Goal: Information Seeking & Learning: Learn about a topic

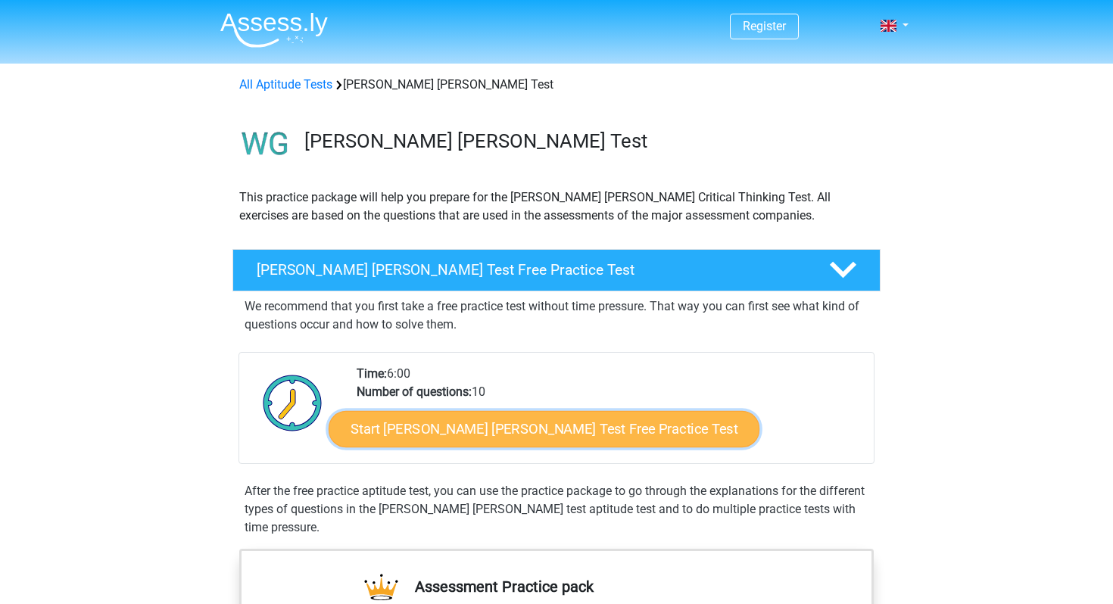
click at [426, 442] on link "Start [PERSON_NAME] [PERSON_NAME] Test Free Practice Test" at bounding box center [543, 429] width 431 height 36
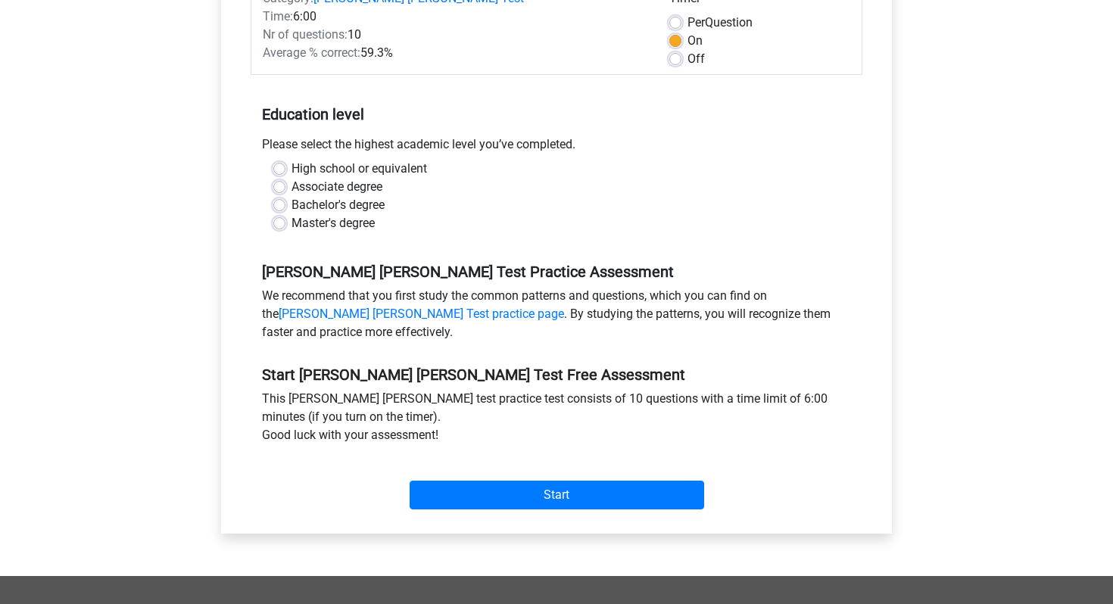
scroll to position [266, 0]
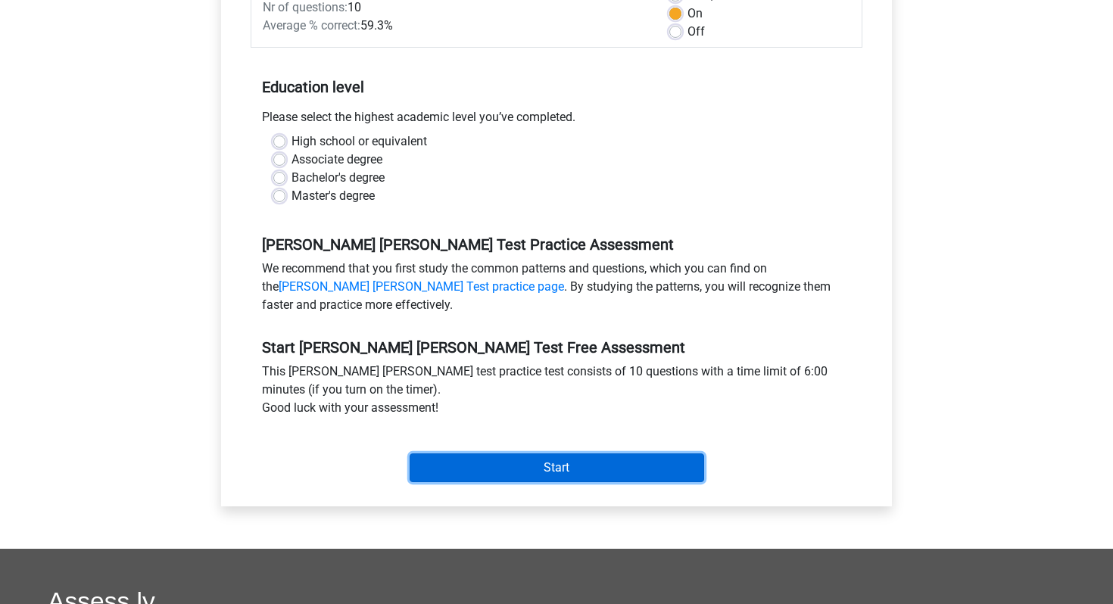
click at [548, 453] on input "Start" at bounding box center [556, 467] width 294 height 29
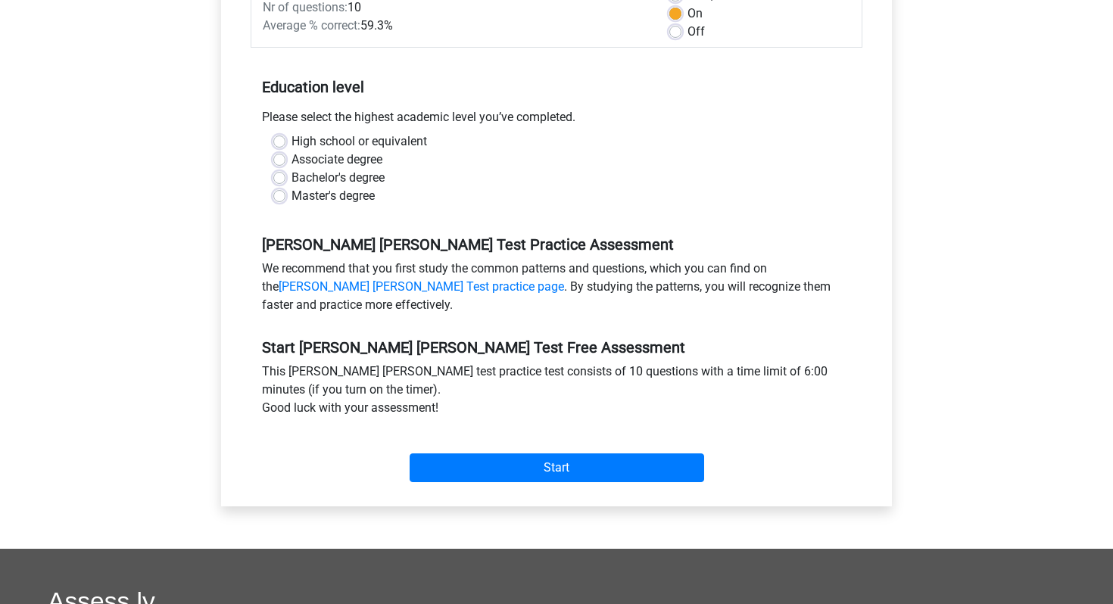
click at [397, 151] on div "Associate degree" at bounding box center [556, 160] width 566 height 18
click at [369, 151] on label "Associate degree" at bounding box center [336, 160] width 91 height 18
click at [285, 151] on input "Associate degree" at bounding box center [279, 158] width 12 height 15
radio input "true"
click at [331, 169] on label "Bachelor's degree" at bounding box center [337, 178] width 93 height 18
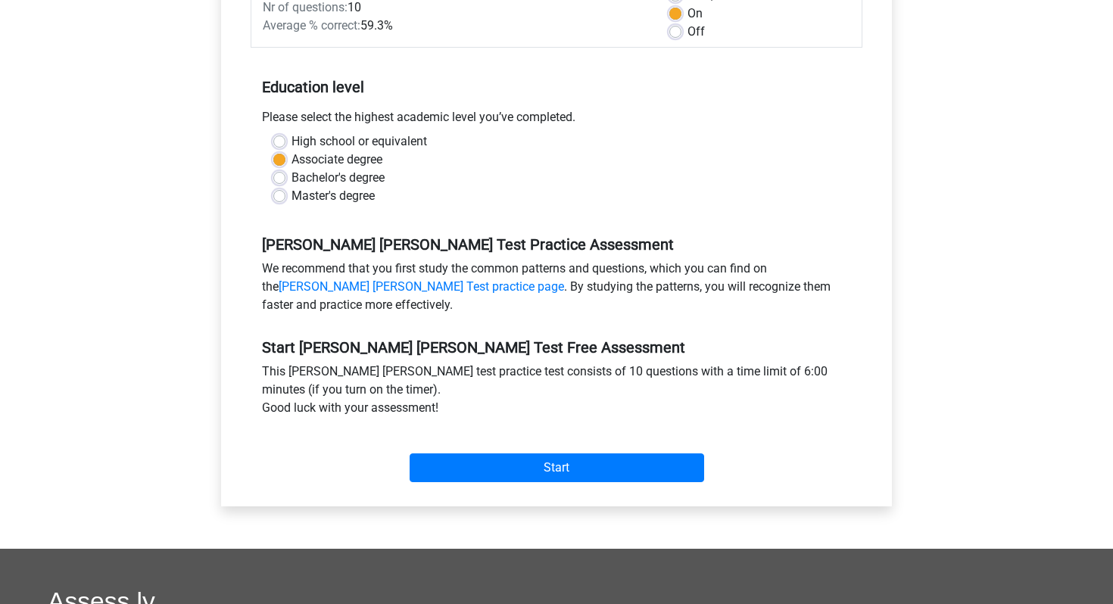
click at [285, 169] on input "Bachelor's degree" at bounding box center [279, 176] width 12 height 15
radio input "true"
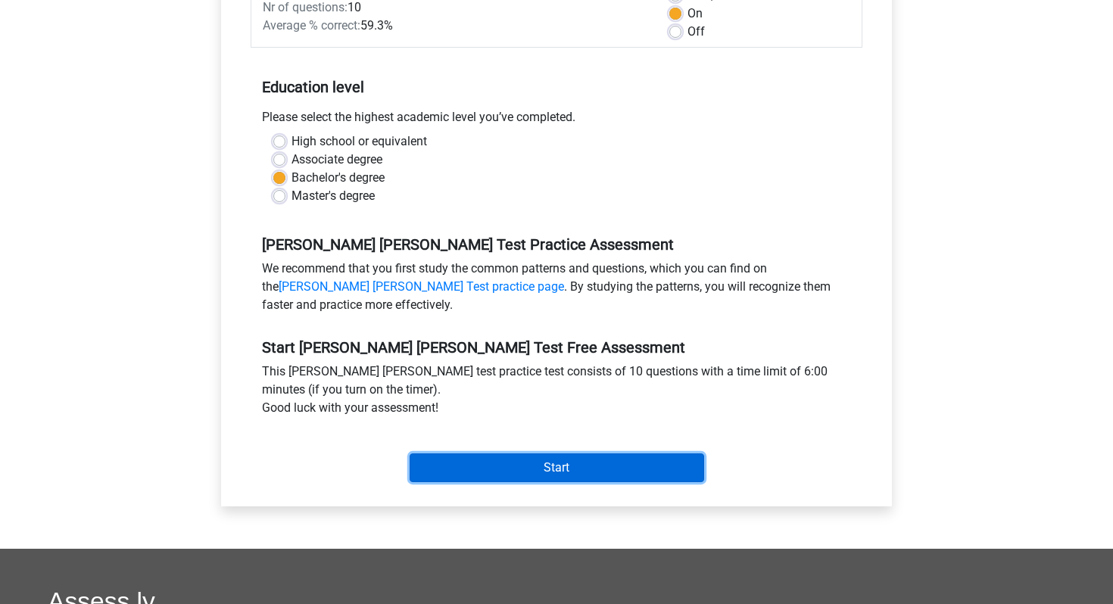
click at [545, 456] on input "Start" at bounding box center [556, 467] width 294 height 29
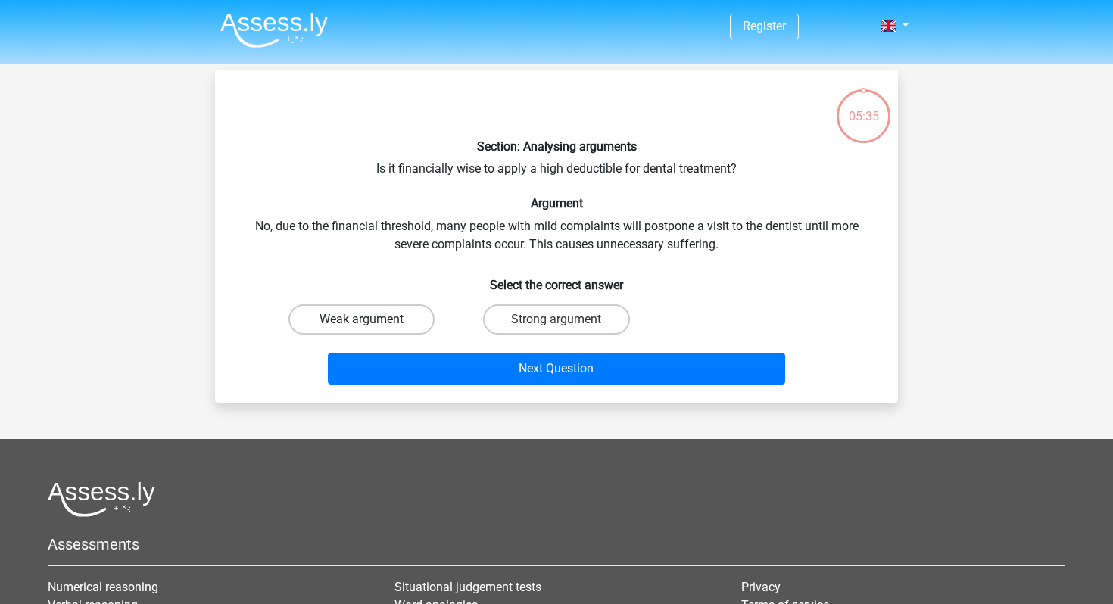
click at [402, 312] on label "Weak argument" at bounding box center [361, 319] width 146 height 30
click at [372, 319] on input "Weak argument" at bounding box center [367, 324] width 10 height 10
radio input "true"
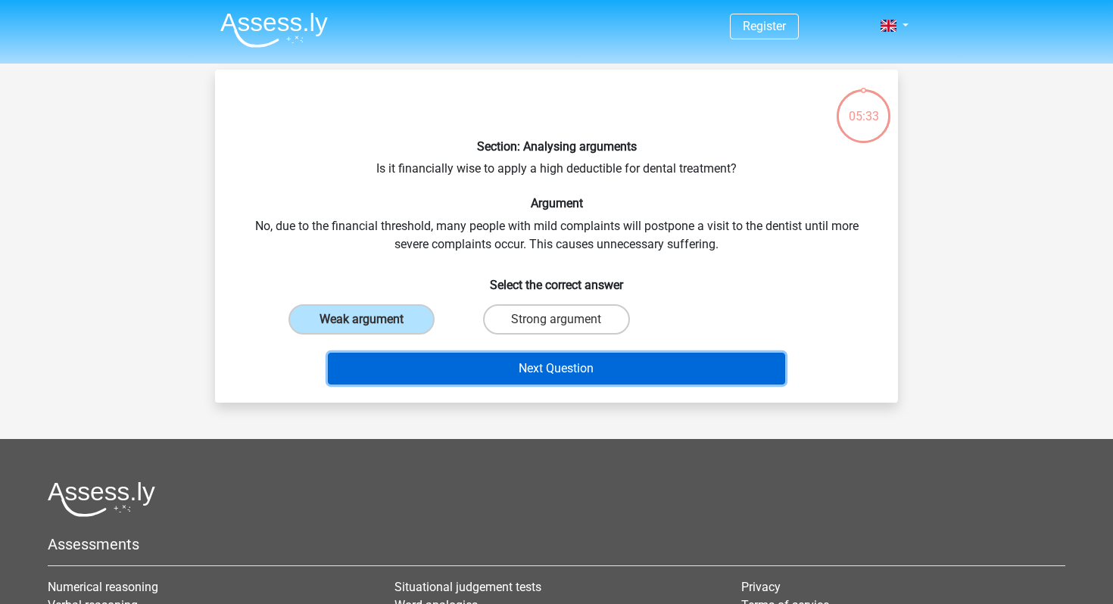
click at [473, 366] on button "Next Question" at bounding box center [557, 369] width 458 height 32
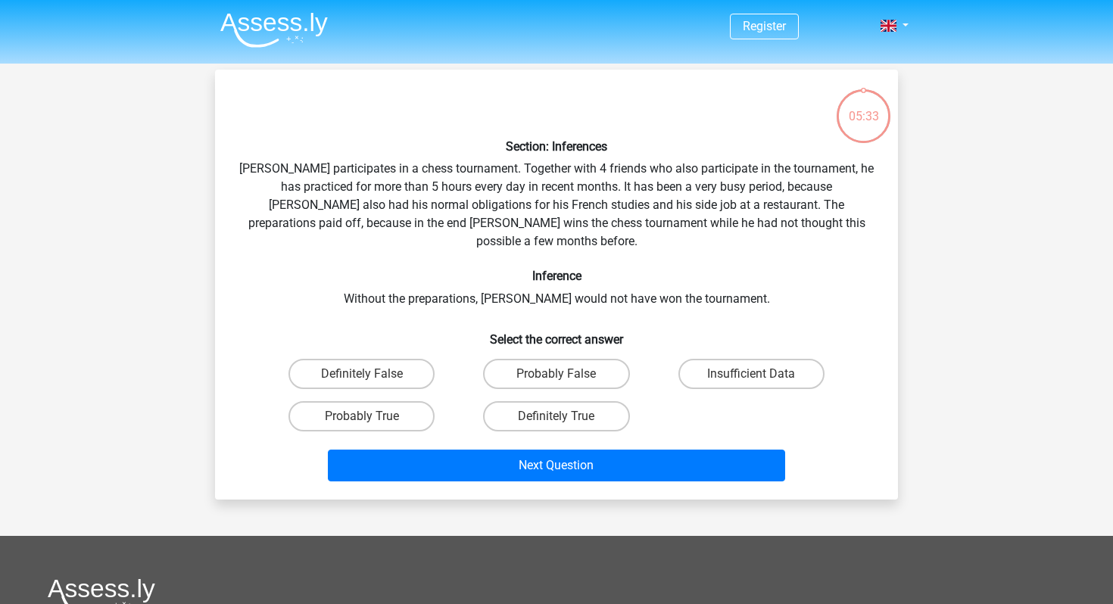
scroll to position [70, 0]
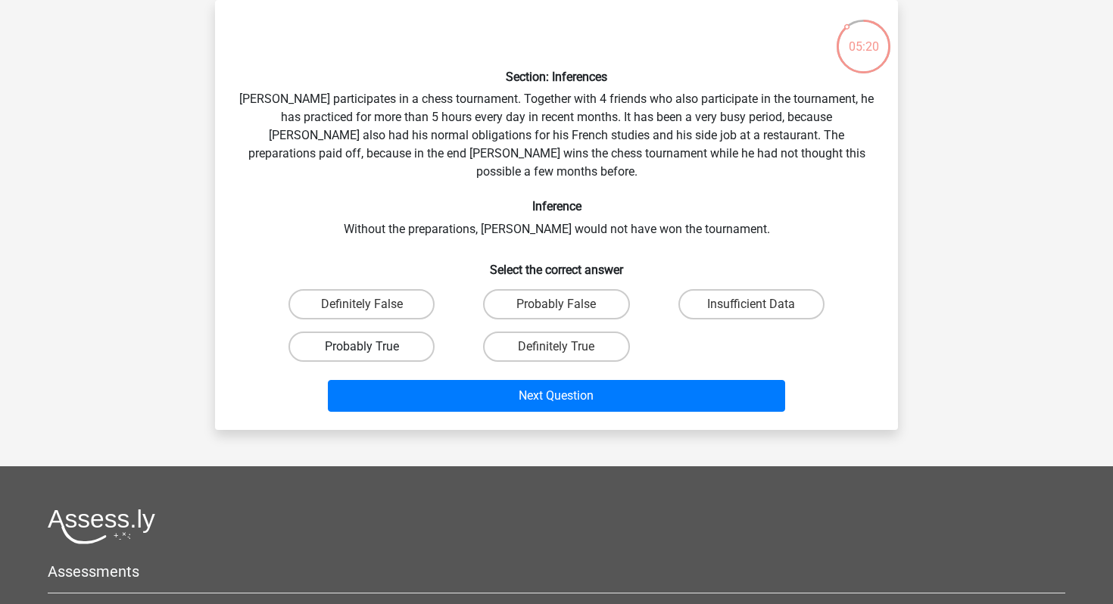
click at [409, 331] on label "Probably True" at bounding box center [361, 346] width 146 height 30
click at [372, 347] on input "Probably True" at bounding box center [367, 352] width 10 height 10
radio input "true"
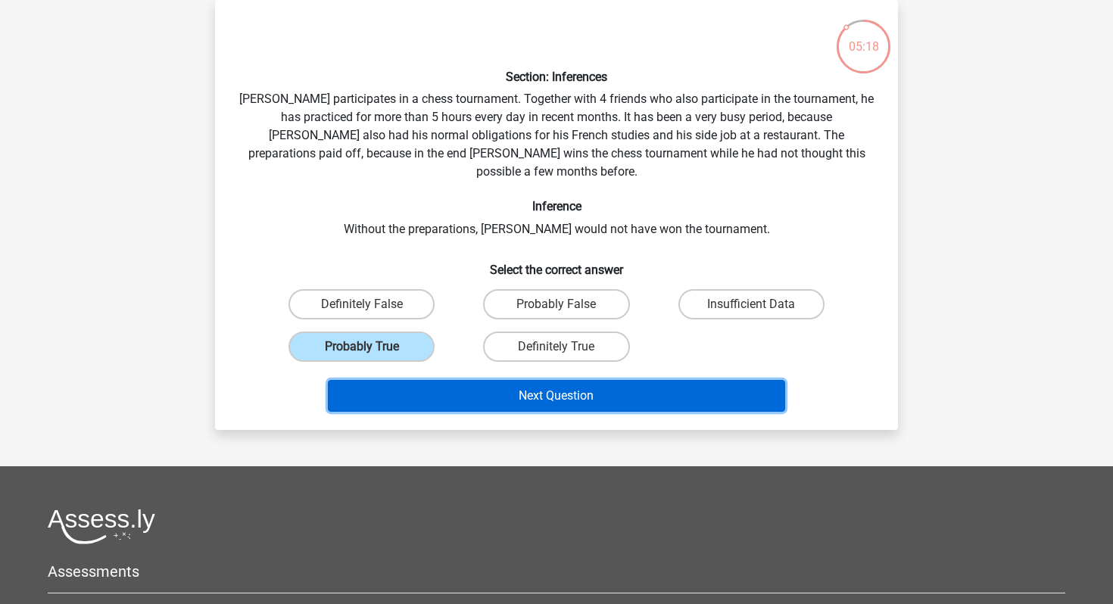
click at [584, 380] on button "Next Question" at bounding box center [557, 396] width 458 height 32
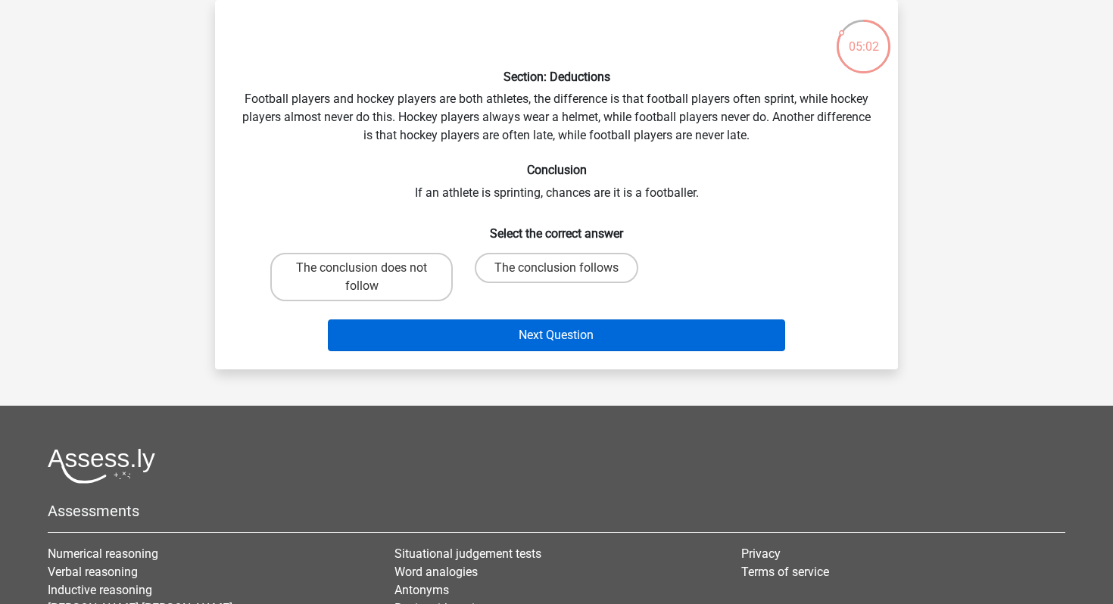
drag, startPoint x: 542, startPoint y: 267, endPoint x: 553, endPoint y: 343, distance: 76.5
click at [542, 268] on label "The conclusion follows" at bounding box center [556, 268] width 163 height 30
click at [556, 268] on input "The conclusion follows" at bounding box center [561, 273] width 10 height 10
radio input "true"
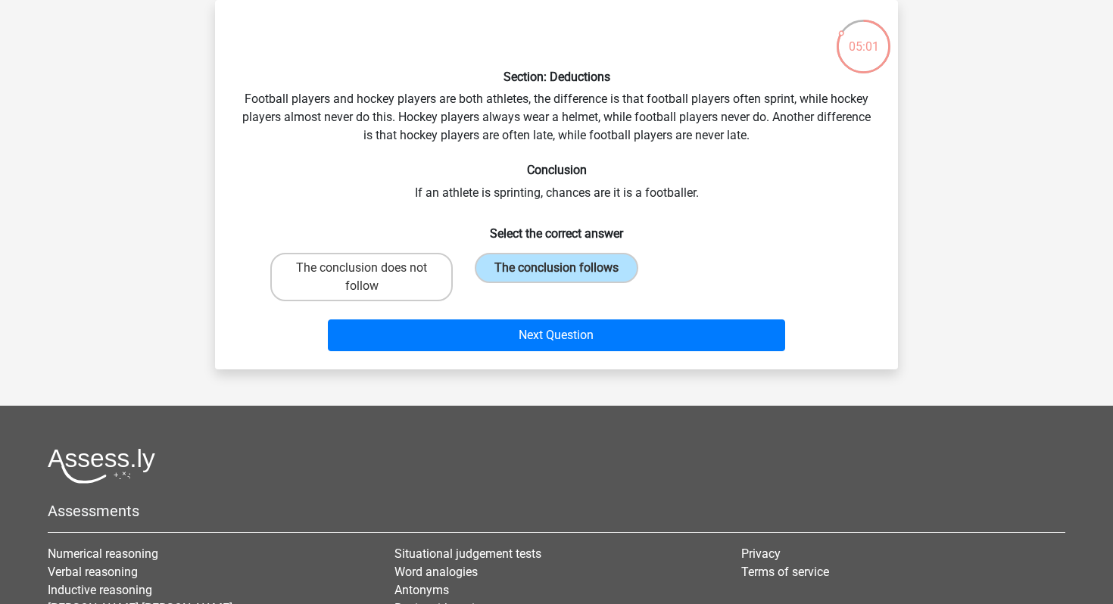
click at [555, 318] on div "Next Question" at bounding box center [556, 332] width 634 height 50
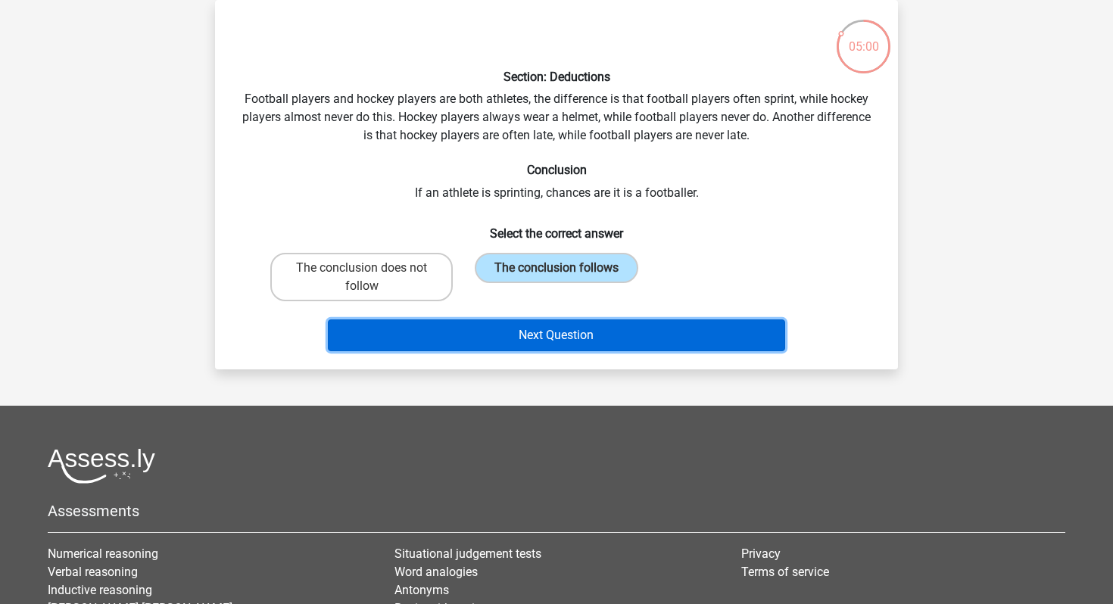
click at [545, 335] on button "Next Question" at bounding box center [557, 335] width 458 height 32
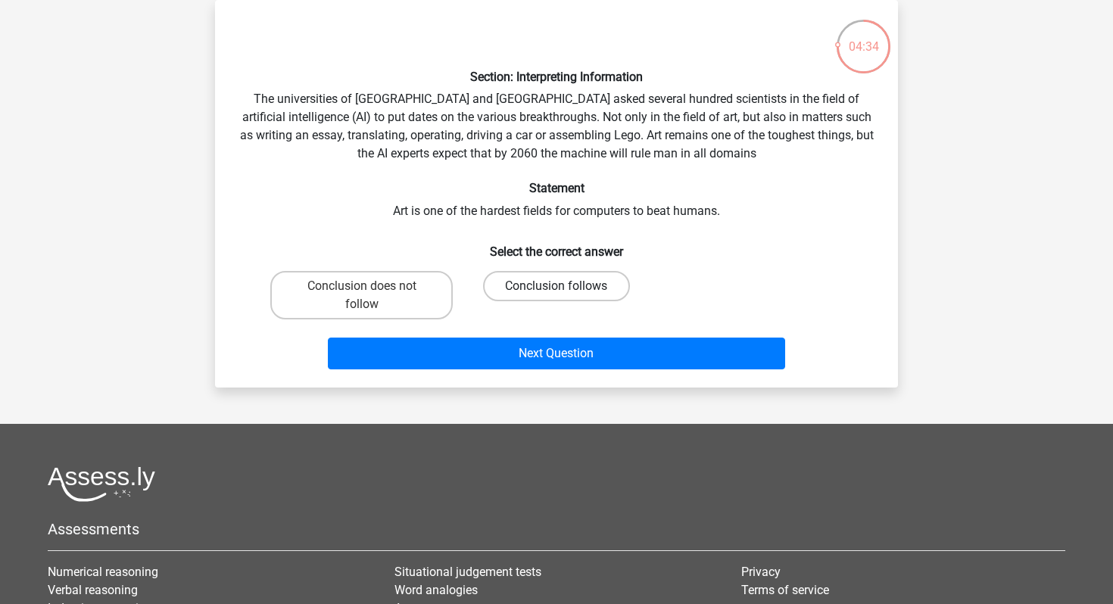
click at [552, 291] on label "Conclusion follows" at bounding box center [556, 286] width 146 height 30
click at [556, 291] on input "Conclusion follows" at bounding box center [561, 291] width 10 height 10
radio input "true"
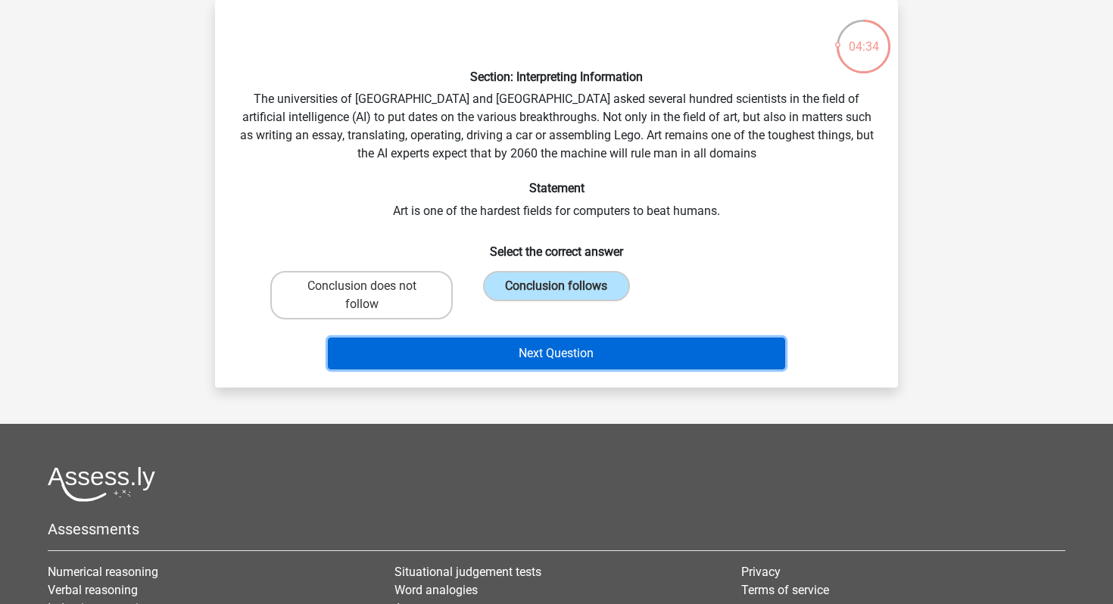
click at [552, 348] on button "Next Question" at bounding box center [557, 354] width 458 height 32
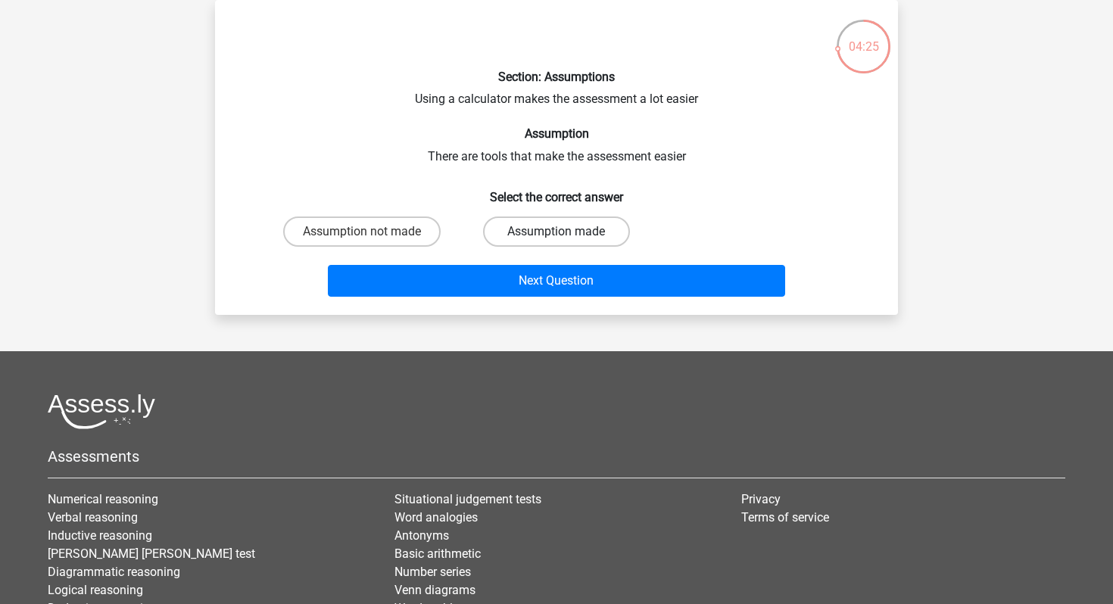
click at [535, 240] on label "Assumption made" at bounding box center [556, 231] width 146 height 30
click at [556, 240] on input "Assumption made" at bounding box center [561, 237] width 10 height 10
radio input "true"
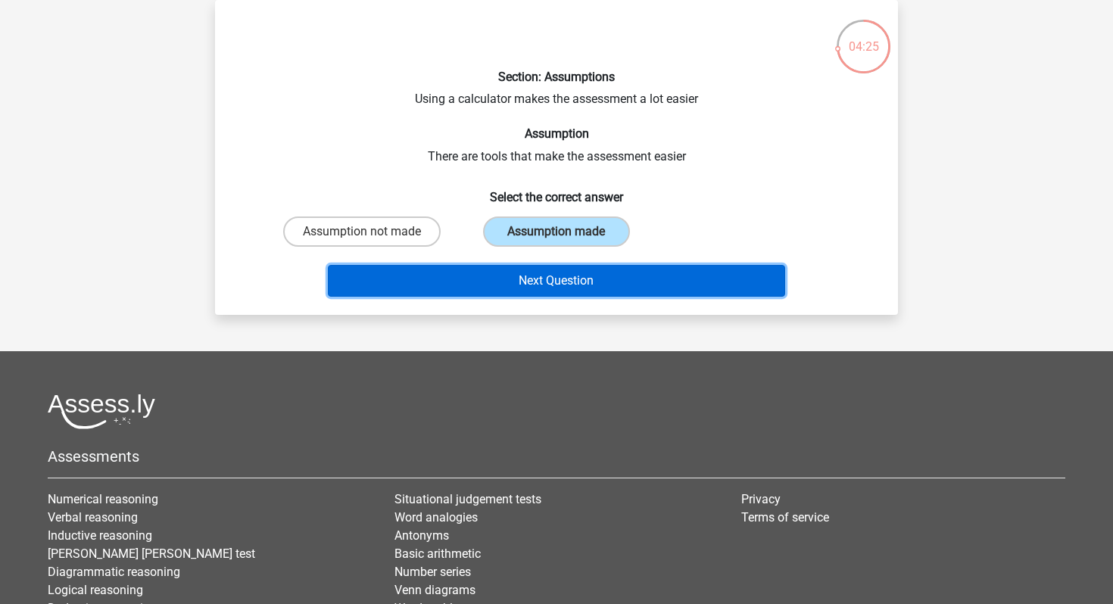
click at [535, 268] on button "Next Question" at bounding box center [557, 281] width 458 height 32
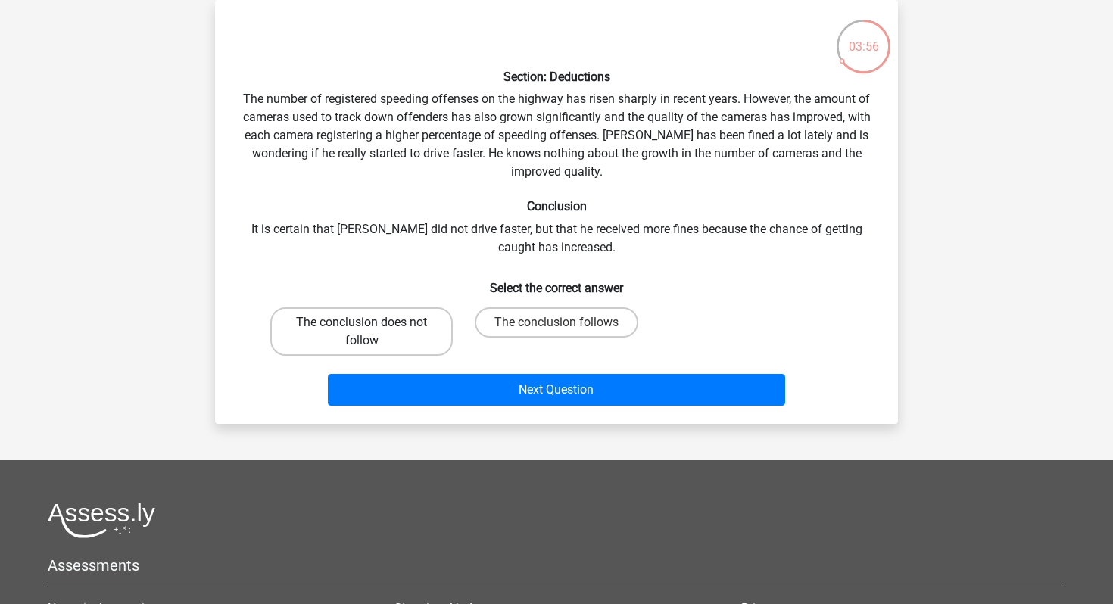
click at [398, 313] on label "The conclusion does not follow" at bounding box center [361, 331] width 182 height 48
click at [372, 322] on input "The conclusion does not follow" at bounding box center [367, 327] width 10 height 10
radio input "true"
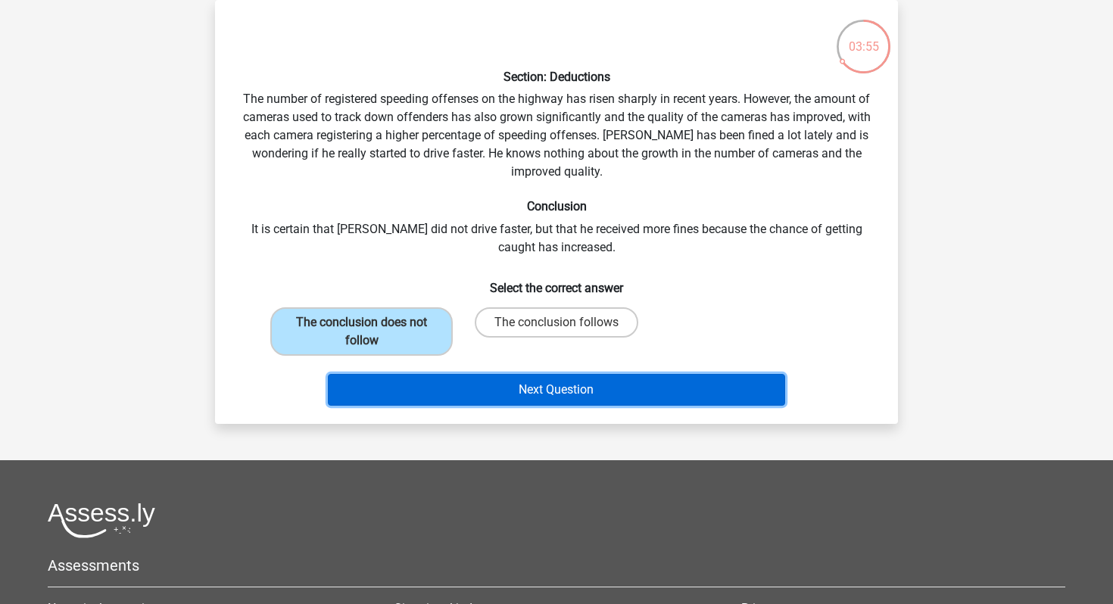
click at [532, 390] on button "Next Question" at bounding box center [557, 390] width 458 height 32
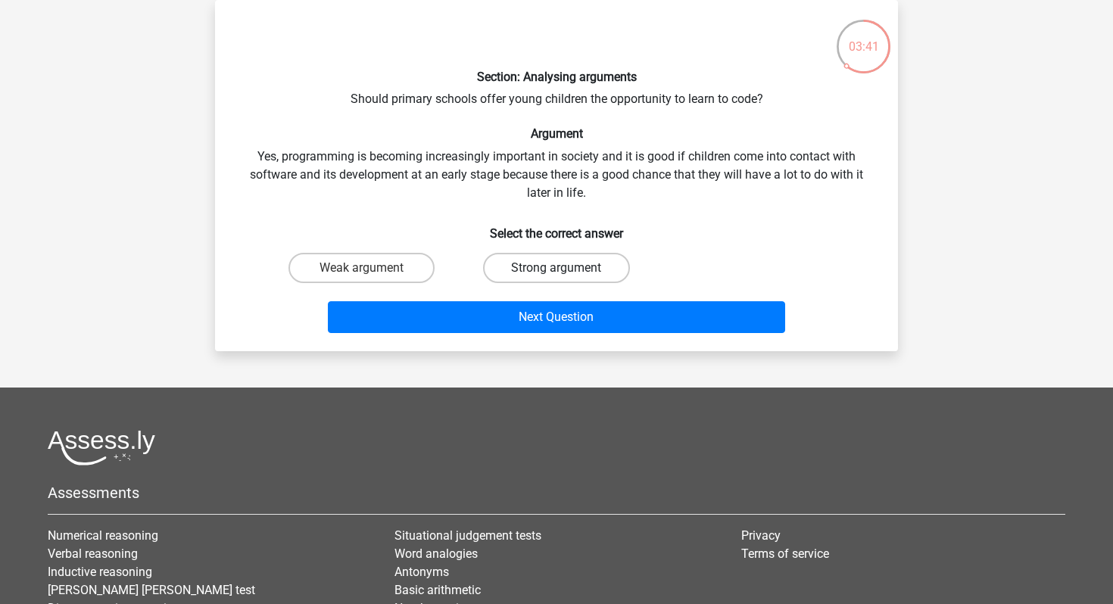
click at [524, 263] on label "Strong argument" at bounding box center [556, 268] width 146 height 30
click at [556, 268] on input "Strong argument" at bounding box center [561, 273] width 10 height 10
radio input "true"
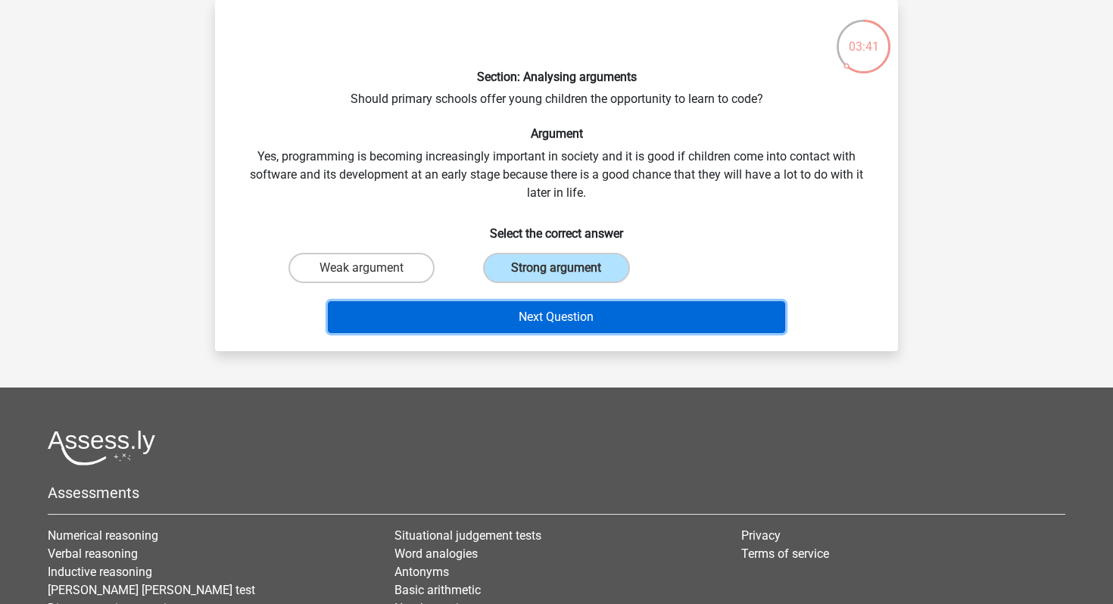
click at [524, 304] on button "Next Question" at bounding box center [557, 317] width 458 height 32
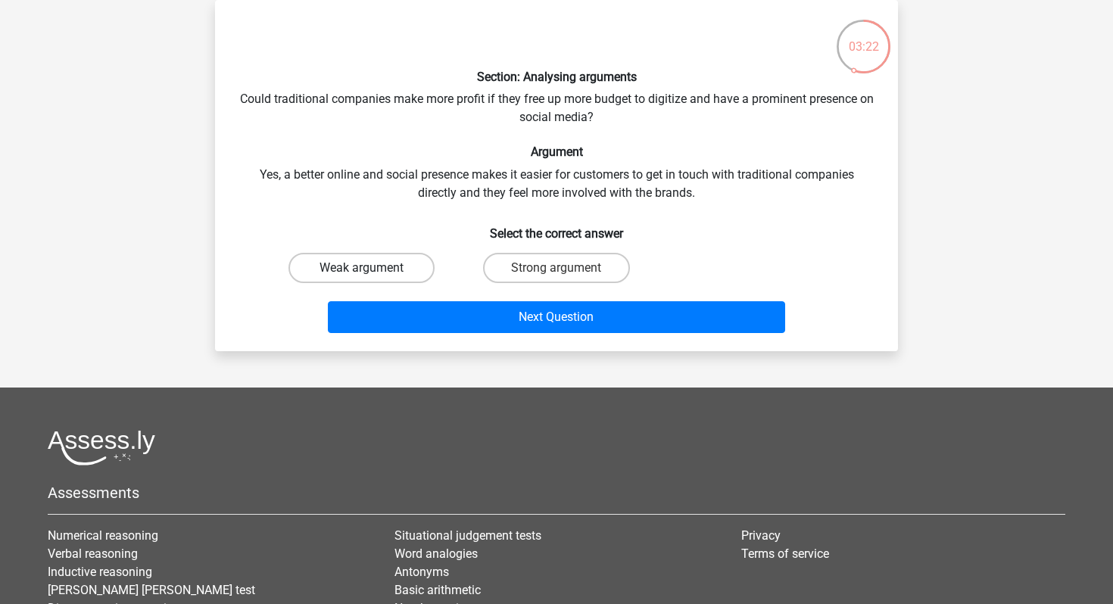
click at [390, 262] on label "Weak argument" at bounding box center [361, 268] width 146 height 30
click at [372, 268] on input "Weak argument" at bounding box center [367, 273] width 10 height 10
radio input "true"
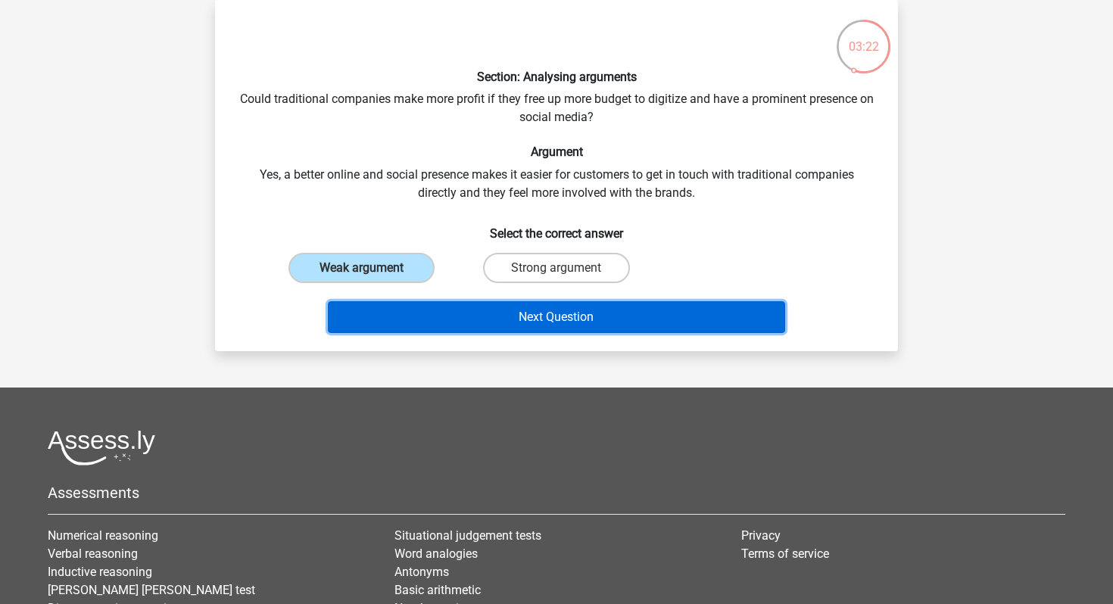
click at [428, 313] on button "Next Question" at bounding box center [557, 317] width 458 height 32
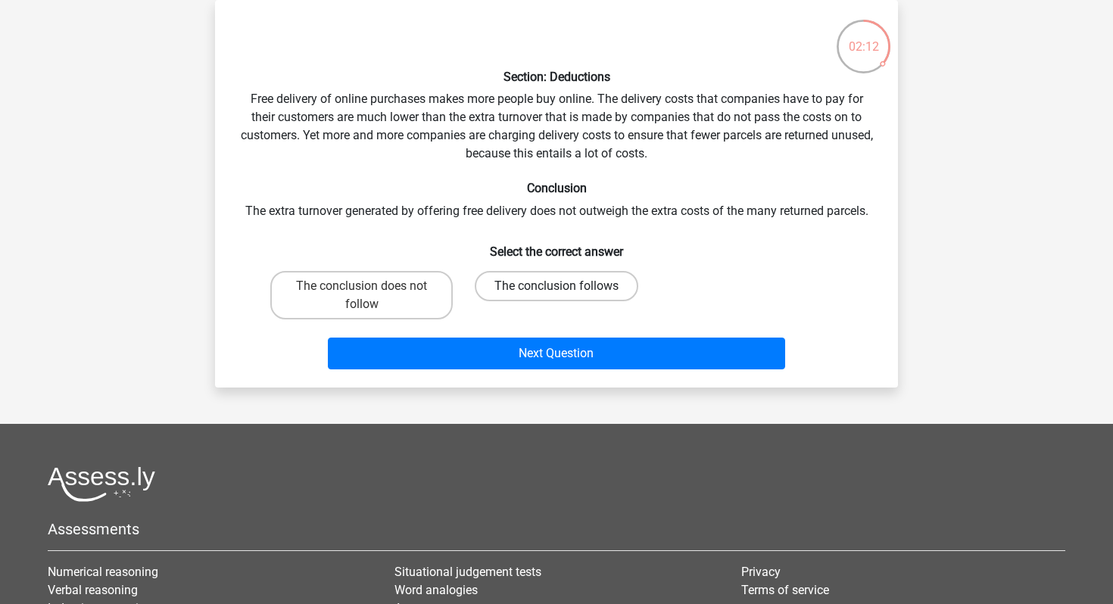
click at [505, 287] on label "The conclusion follows" at bounding box center [556, 286] width 163 height 30
click at [556, 287] on input "The conclusion follows" at bounding box center [561, 291] width 10 height 10
radio input "true"
click at [431, 288] on label "The conclusion does not follow" at bounding box center [361, 295] width 182 height 48
click at [372, 288] on input "The conclusion does not follow" at bounding box center [367, 291] width 10 height 10
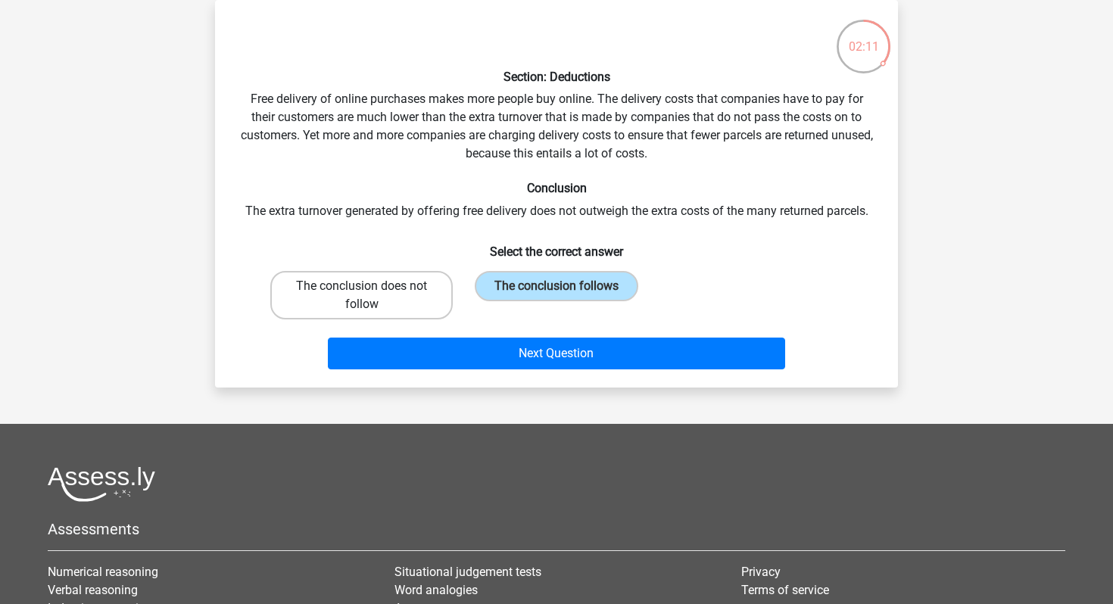
radio input "true"
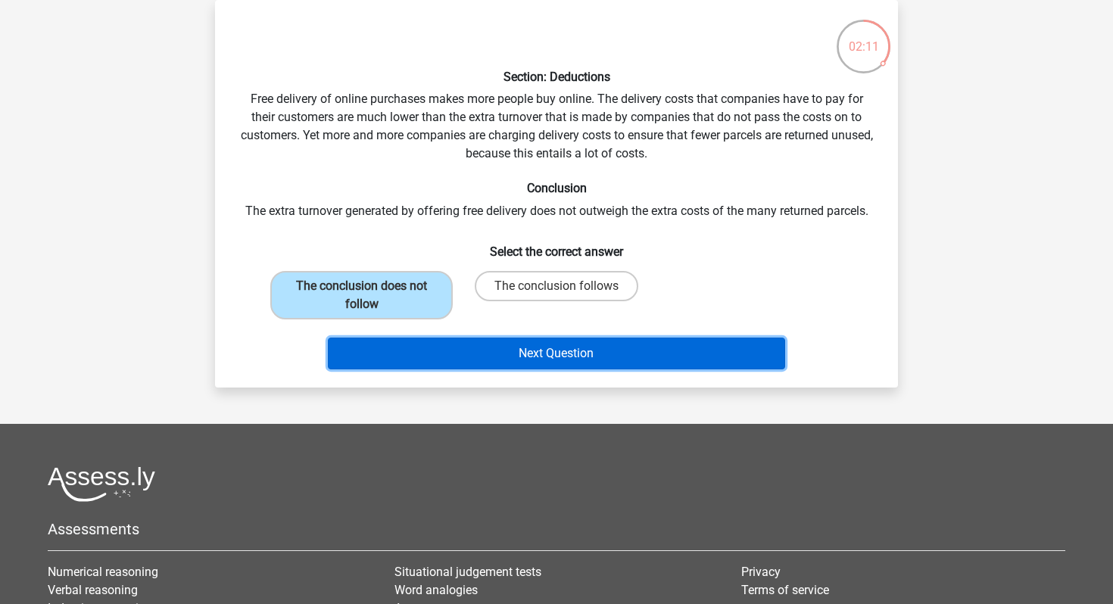
click at [492, 349] on button "Next Question" at bounding box center [557, 354] width 458 height 32
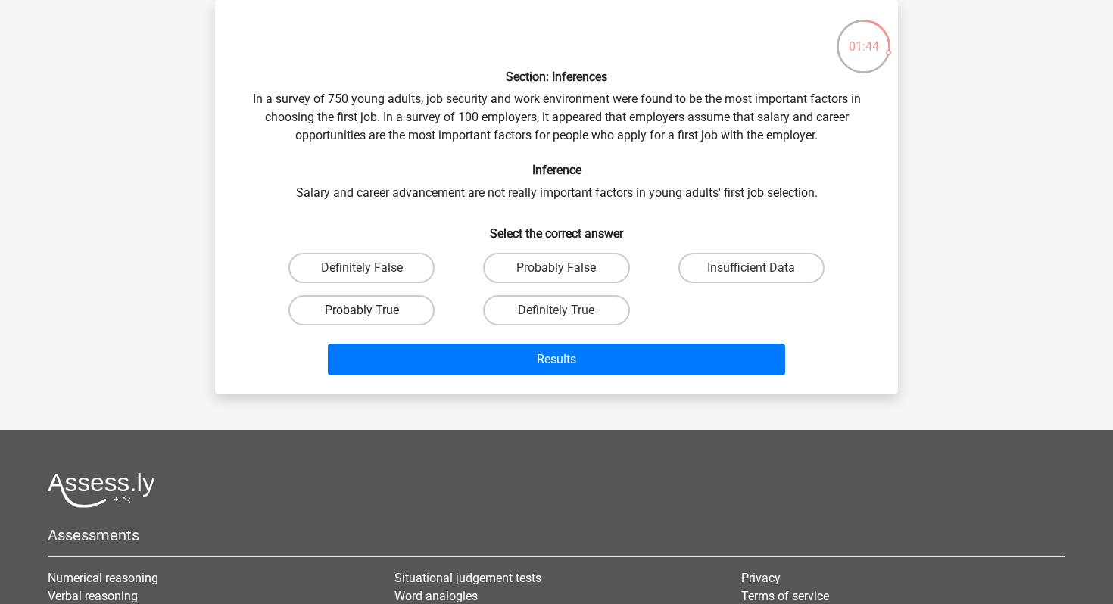
click at [416, 312] on label "Probably True" at bounding box center [361, 310] width 146 height 30
click at [372, 312] on input "Probably True" at bounding box center [367, 315] width 10 height 10
radio input "true"
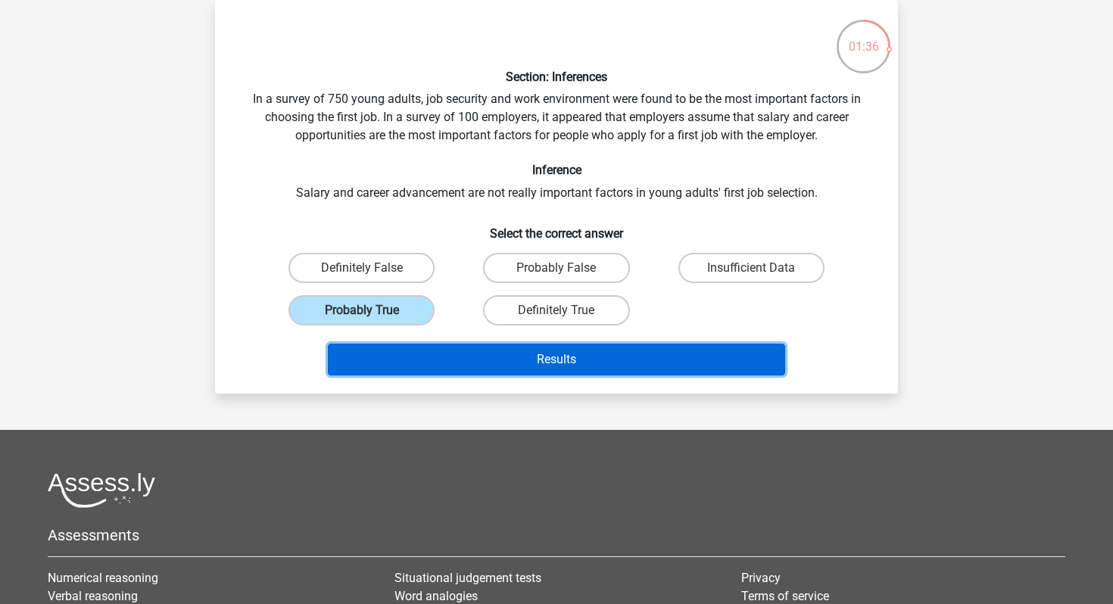
click at [479, 358] on button "Results" at bounding box center [557, 360] width 458 height 32
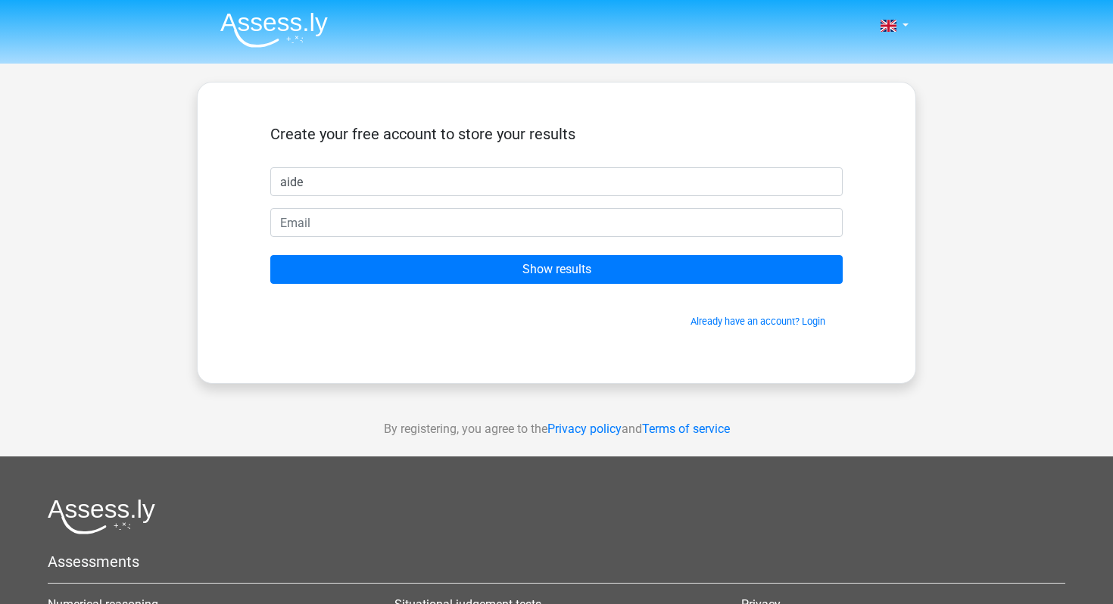
type input "aiden"
type input "Aide"
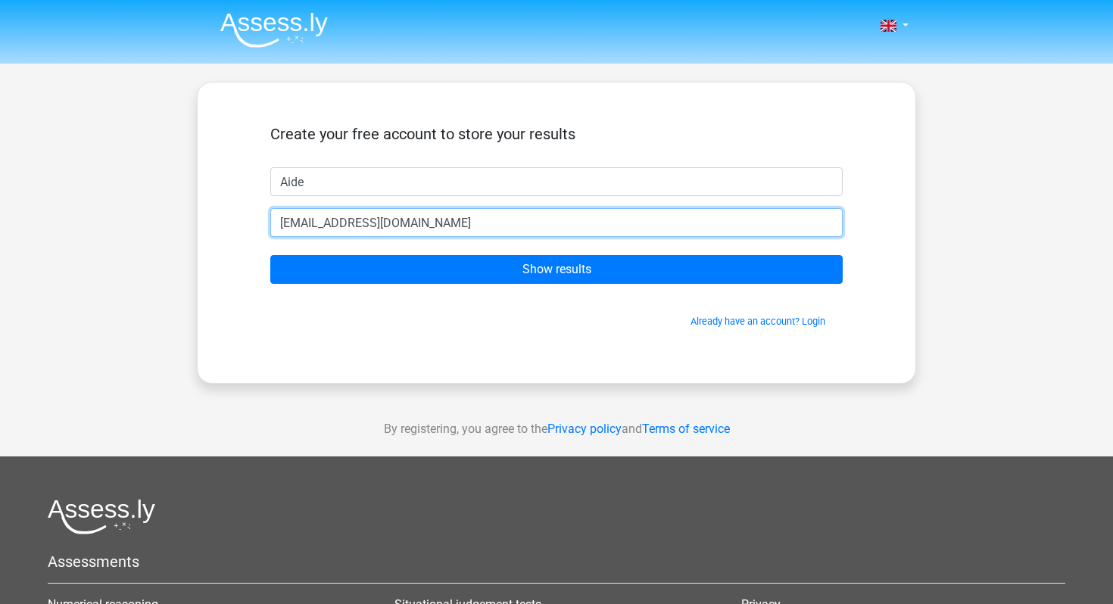
type input "aidenhowe@gmail.com"
click at [270, 255] on input "Show results" at bounding box center [556, 269] width 572 height 29
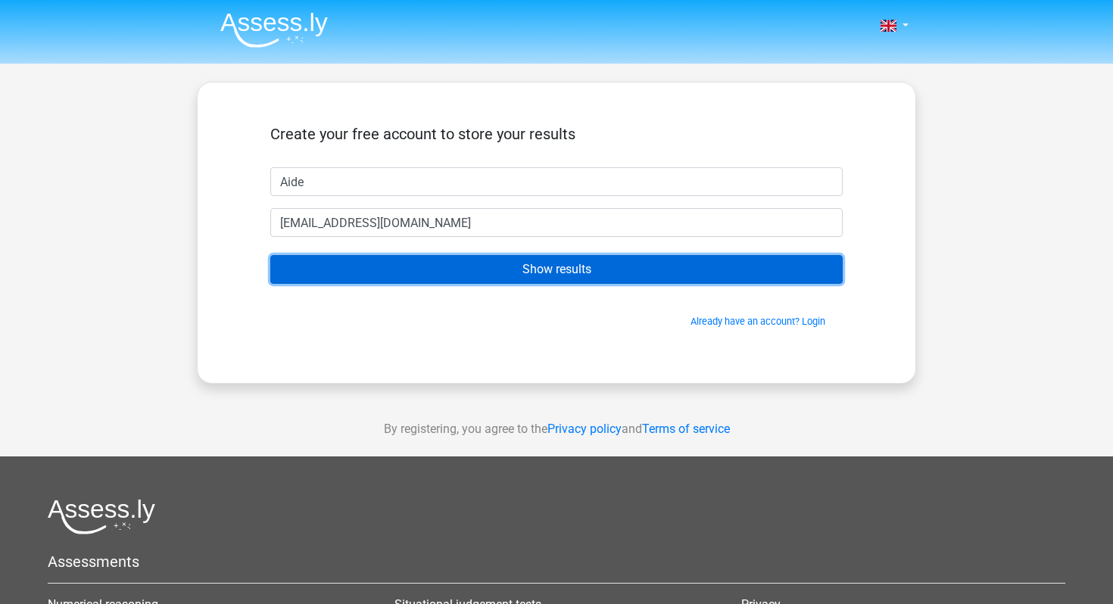
click at [541, 266] on input "Show results" at bounding box center [556, 269] width 572 height 29
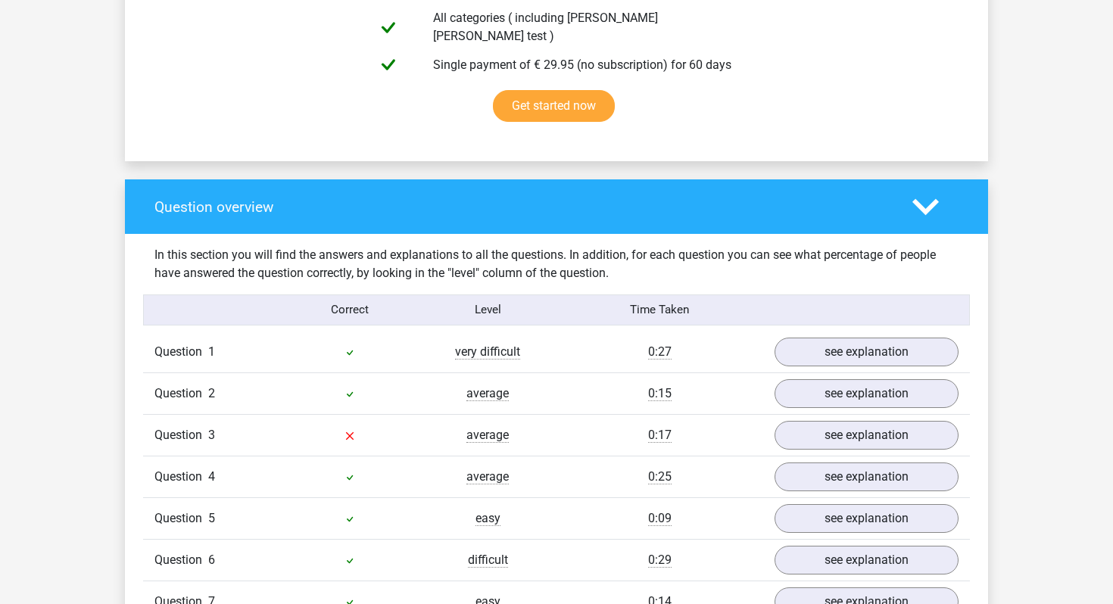
scroll to position [1050, 0]
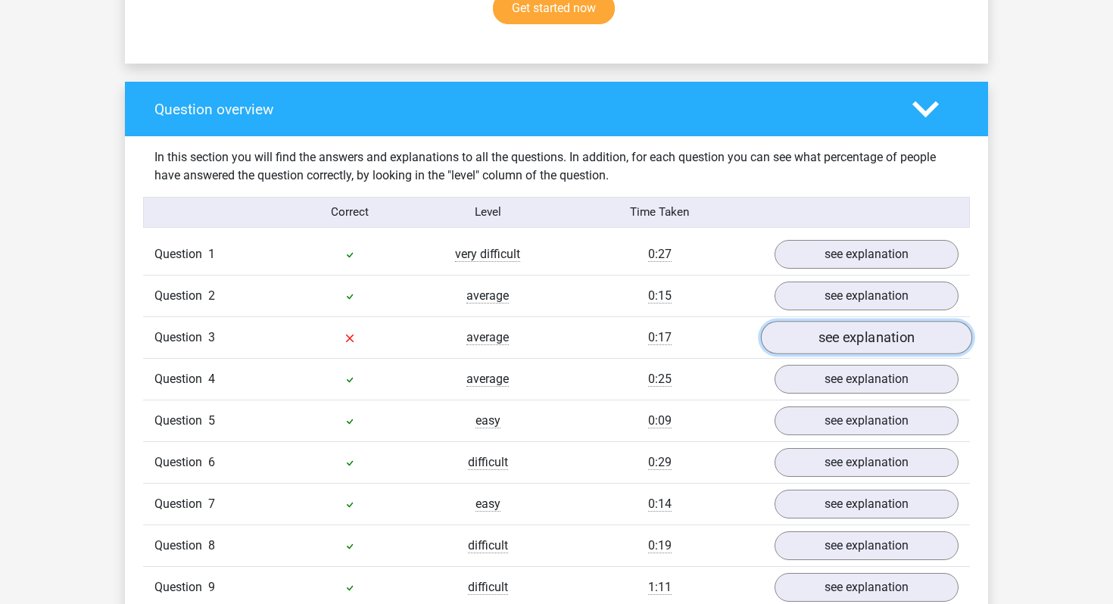
click at [789, 330] on link "see explanation" at bounding box center [866, 337] width 211 height 33
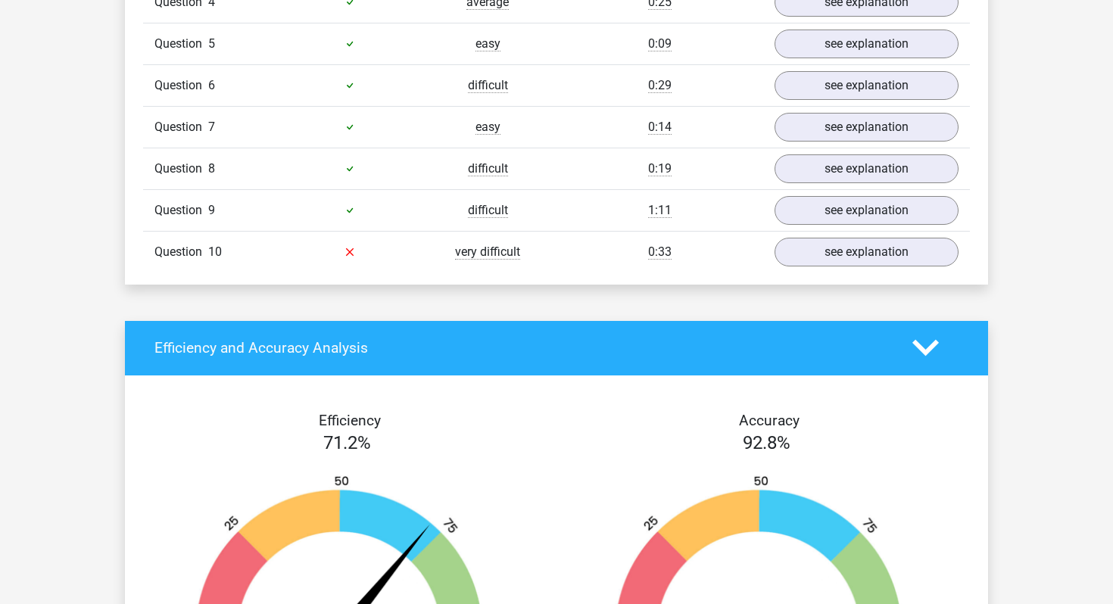
scroll to position [2192, 0]
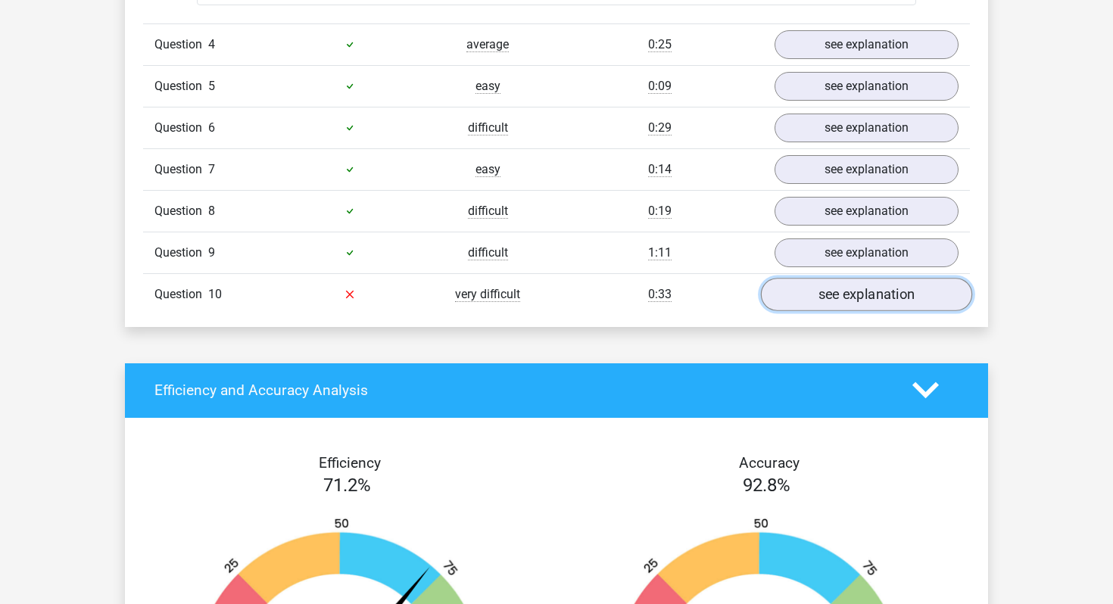
click at [820, 280] on link "see explanation" at bounding box center [866, 294] width 211 height 33
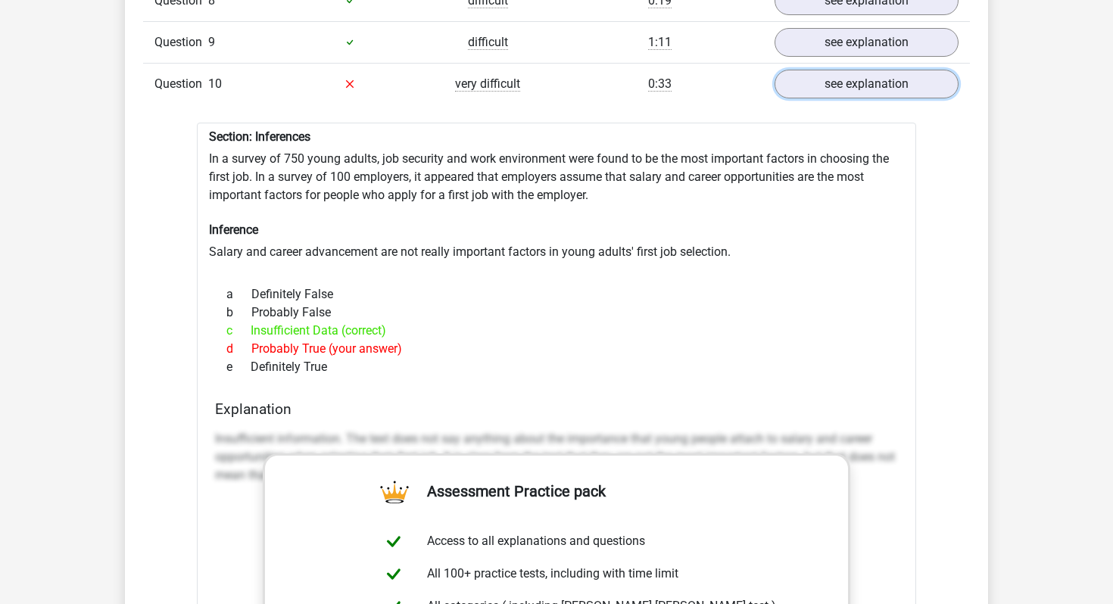
scroll to position [2388, 0]
